Goal: Navigation & Orientation: Find specific page/section

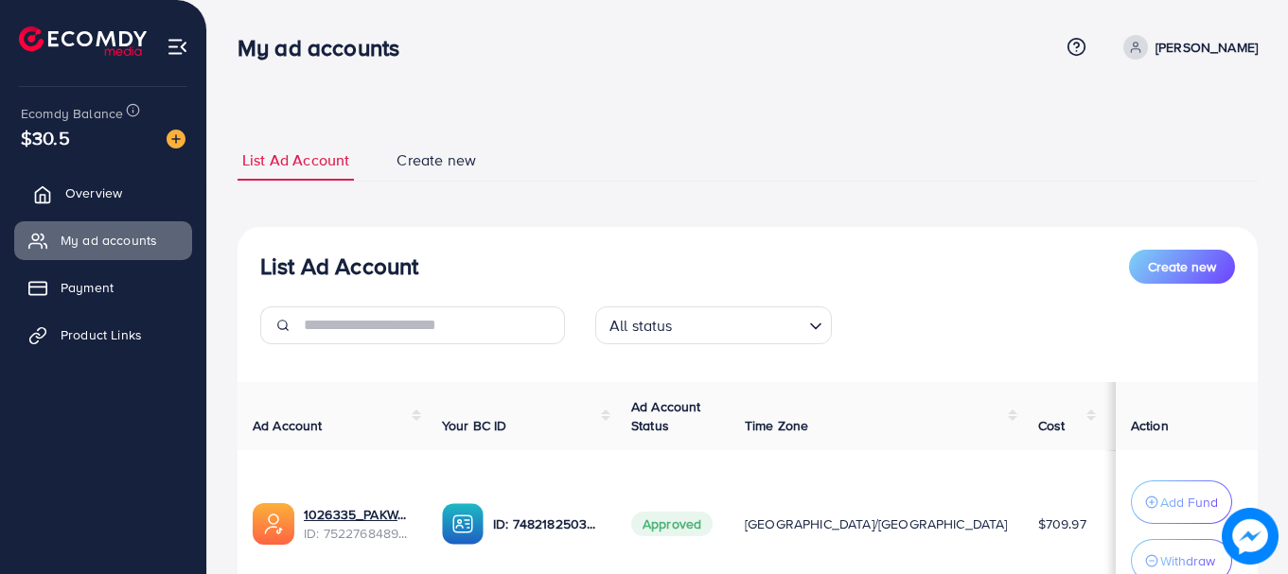
click at [97, 180] on link "Overview" at bounding box center [103, 193] width 178 height 38
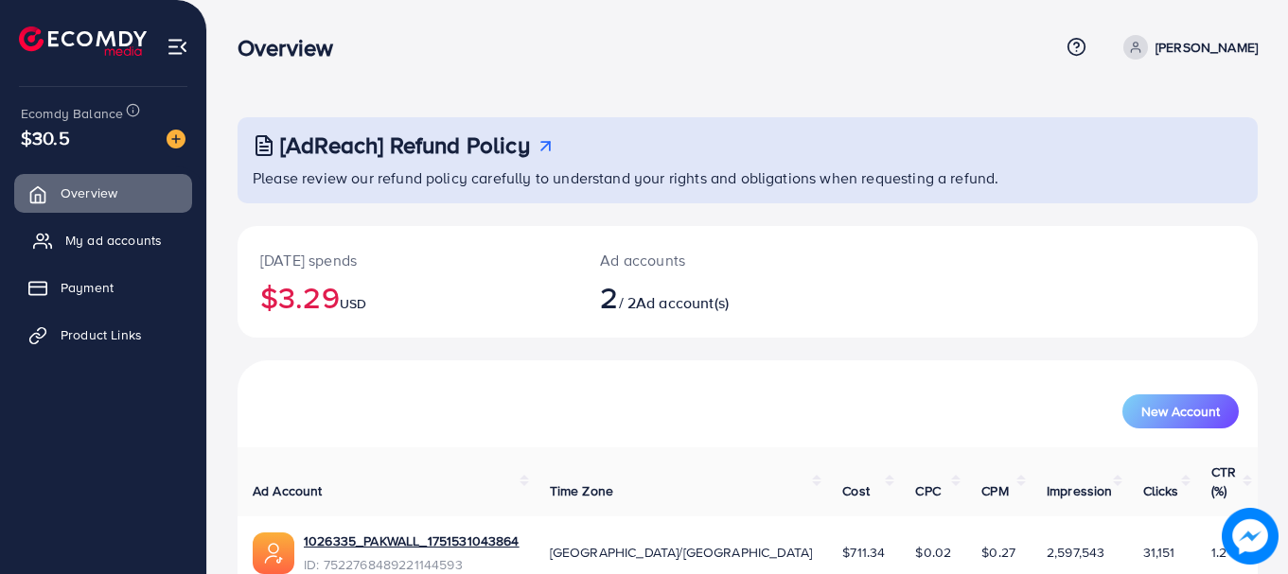
click at [94, 245] on span "My ad accounts" at bounding box center [113, 240] width 97 height 19
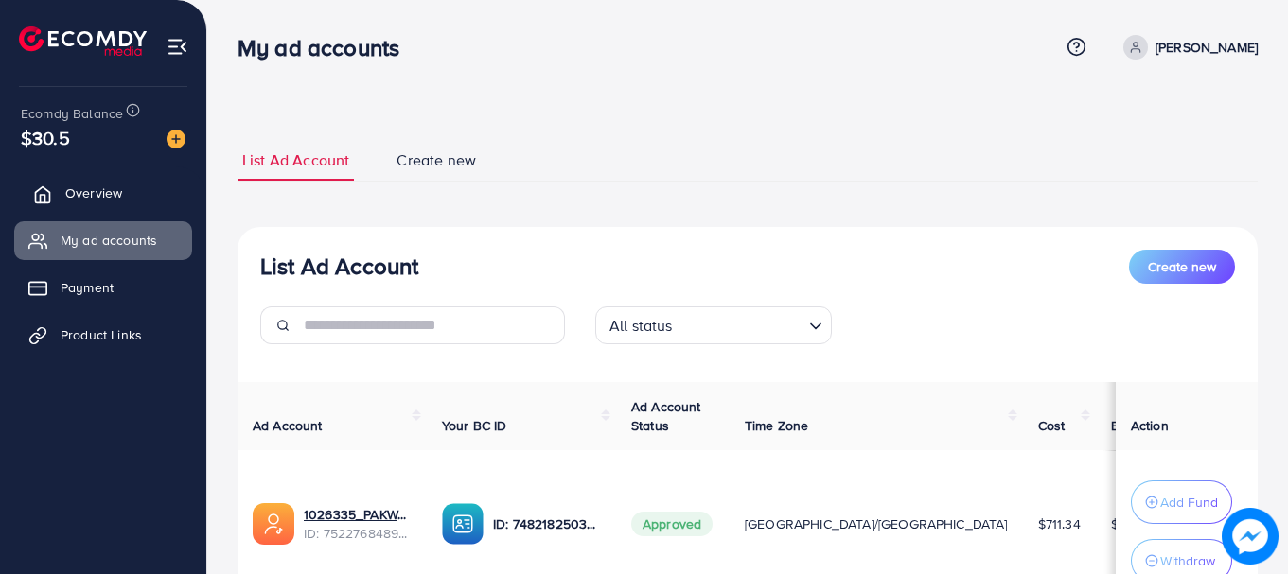
click at [97, 191] on span "Overview" at bounding box center [93, 193] width 57 height 19
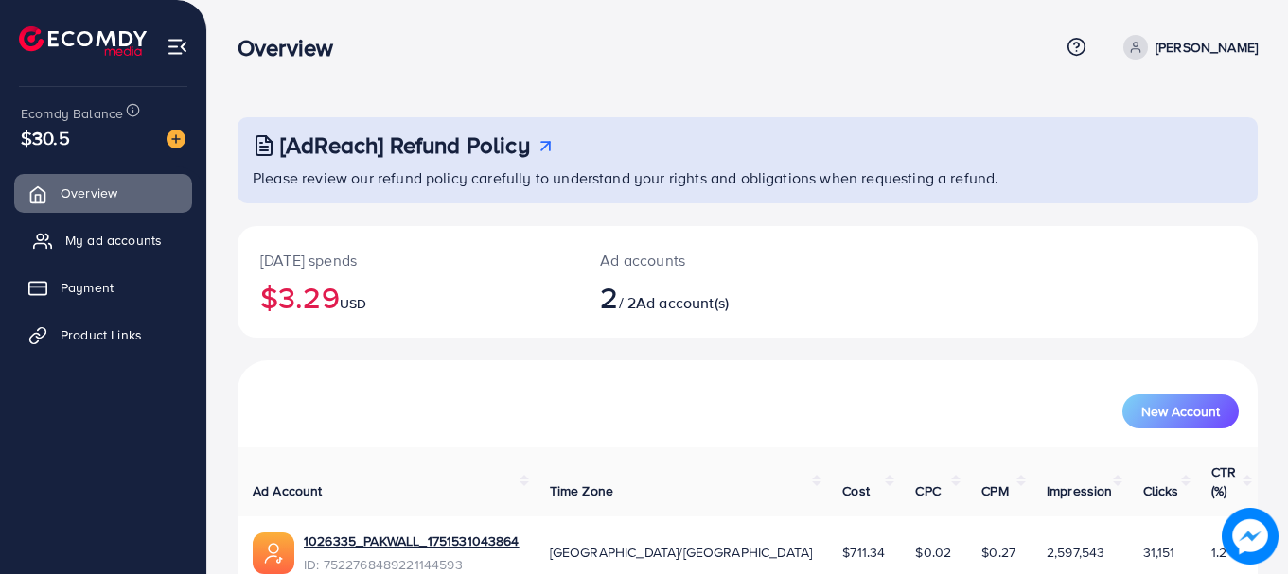
click at [97, 243] on span "My ad accounts" at bounding box center [113, 240] width 97 height 19
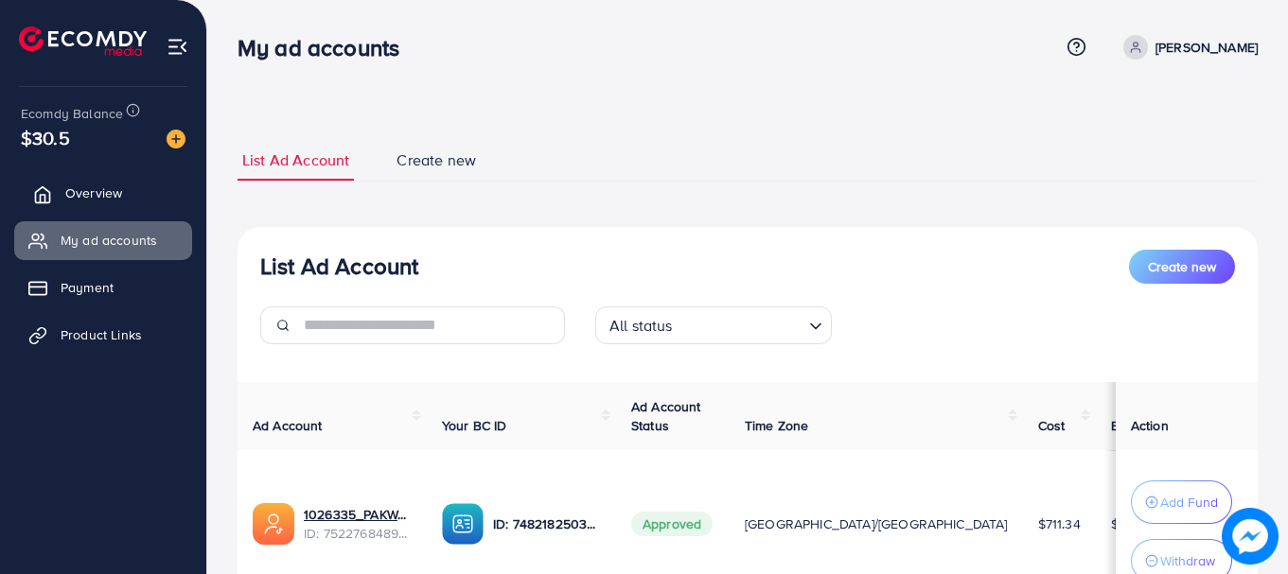
click at [108, 185] on span "Overview" at bounding box center [93, 193] width 57 height 19
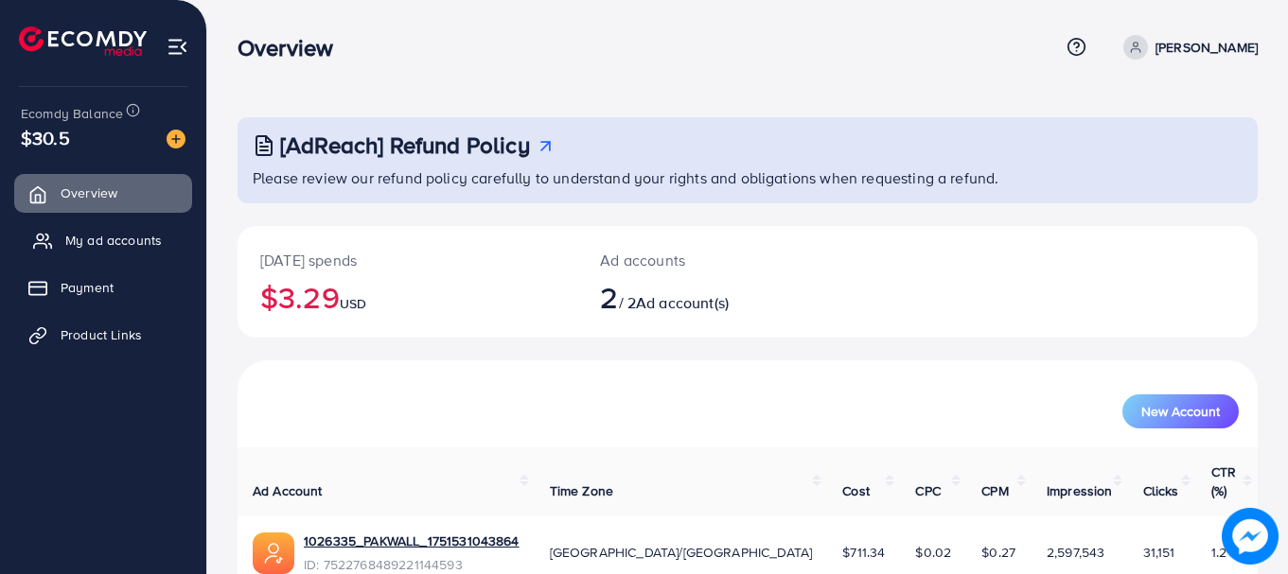
click at [122, 240] on span "My ad accounts" at bounding box center [113, 240] width 97 height 19
